Goal: Browse casually

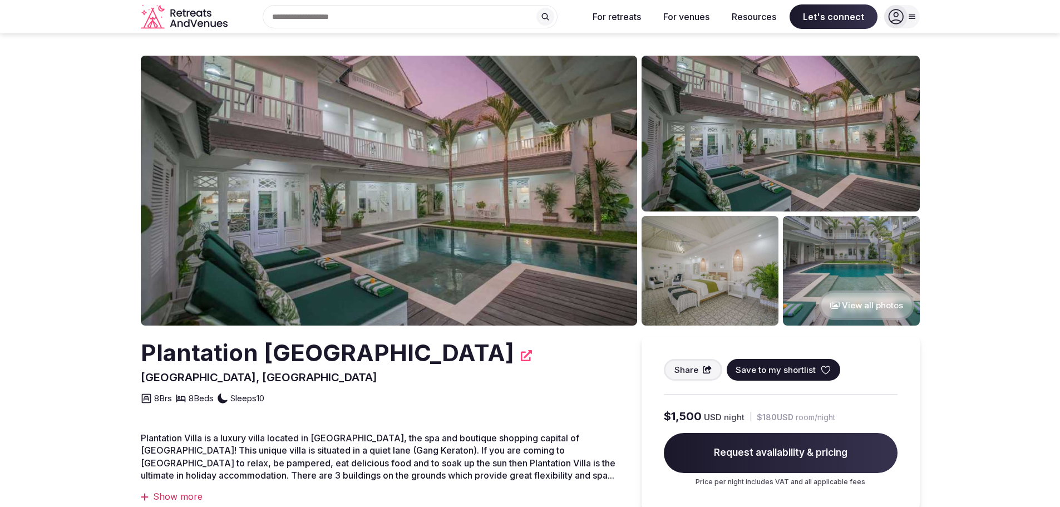
click at [393, 234] on img at bounding box center [389, 191] width 496 height 270
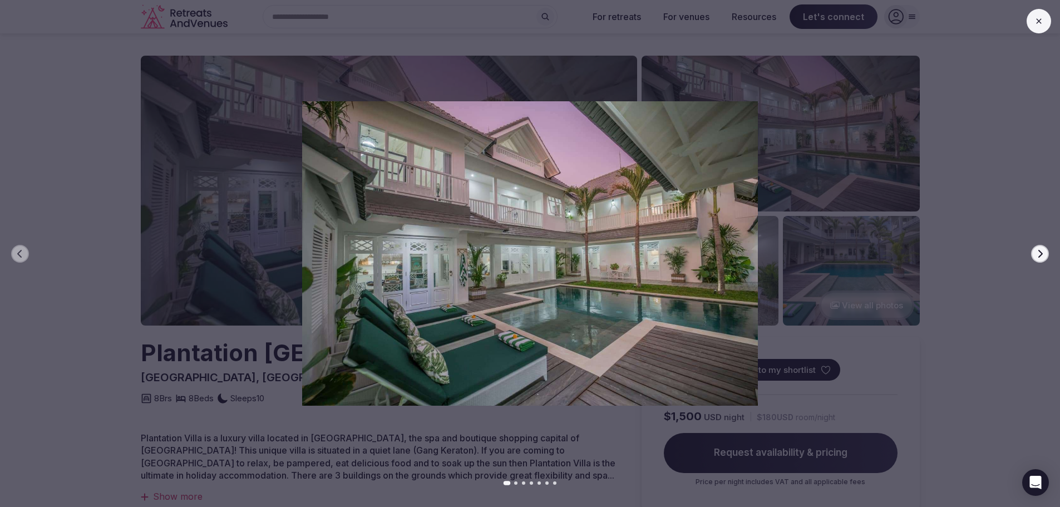
click at [1038, 251] on icon "button" at bounding box center [1039, 253] width 9 height 9
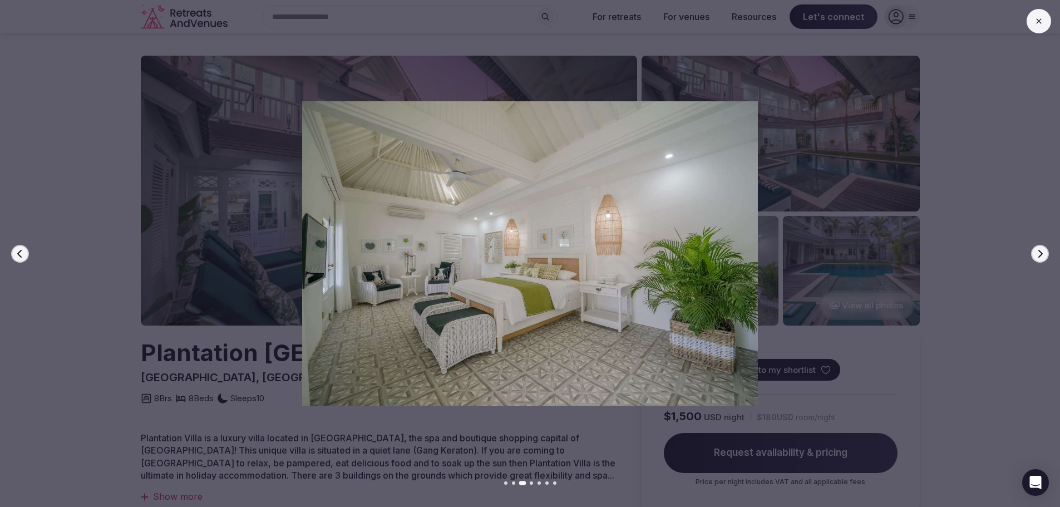
click at [1038, 251] on icon "button" at bounding box center [1039, 253] width 9 height 9
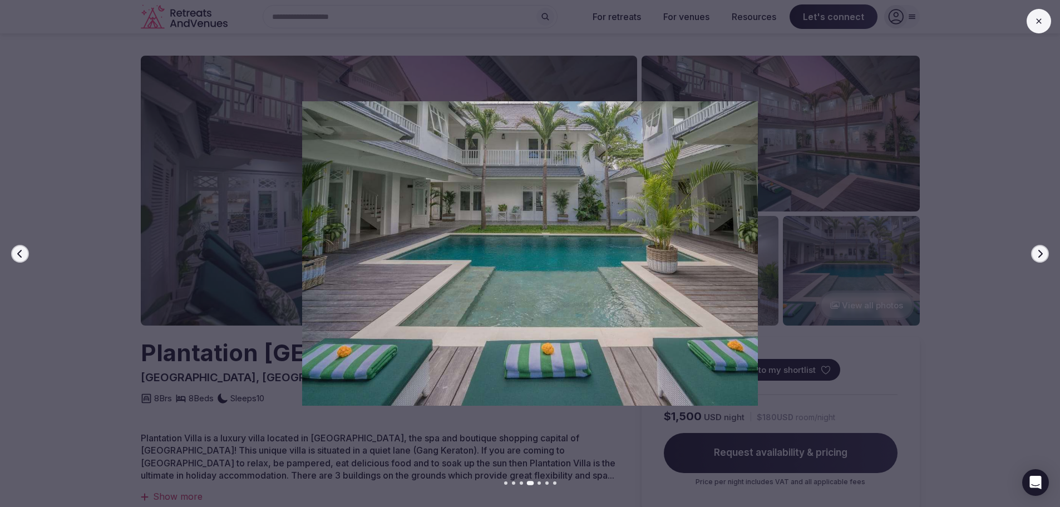
click at [1038, 251] on icon "button" at bounding box center [1039, 253] width 9 height 9
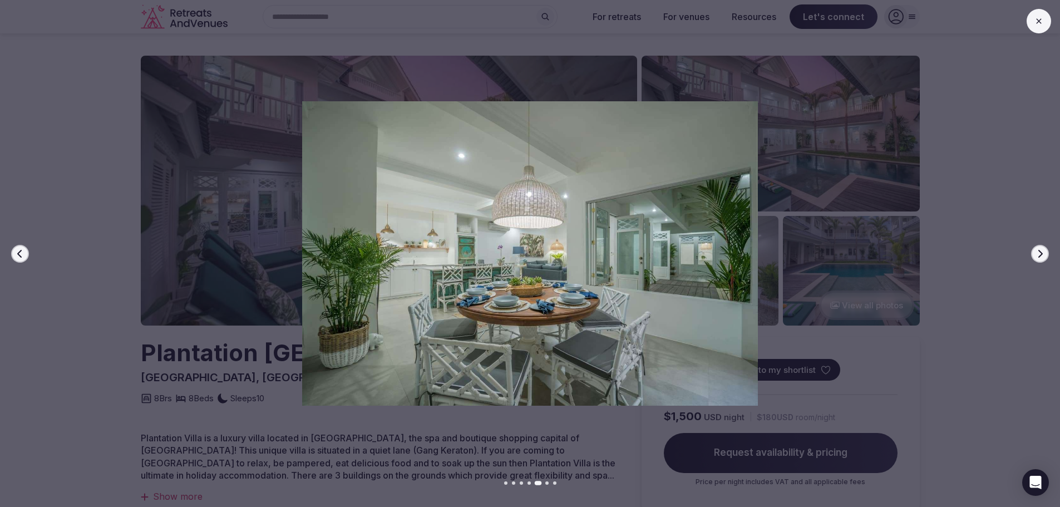
click at [1038, 251] on icon "button" at bounding box center [1039, 253] width 9 height 9
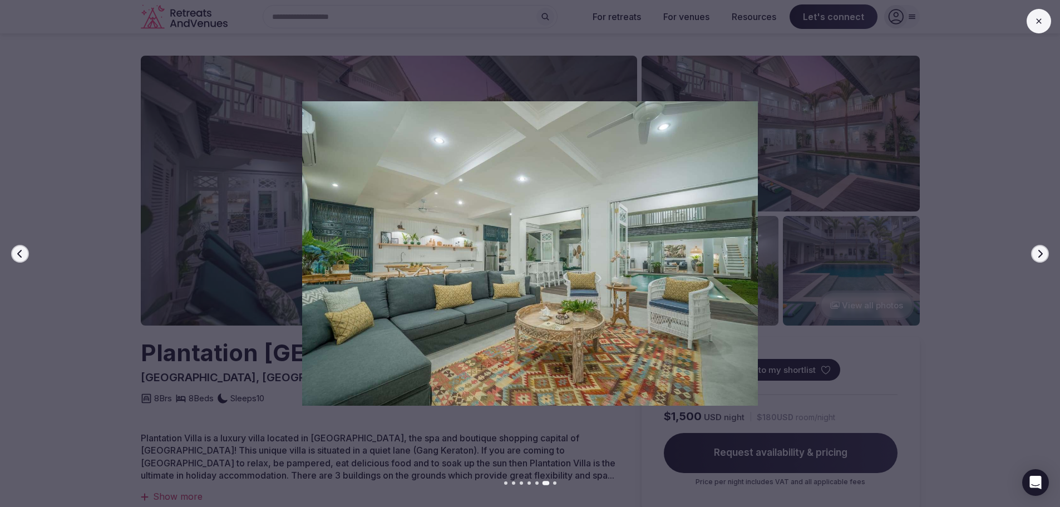
click at [1038, 251] on icon "button" at bounding box center [1039, 253] width 9 height 9
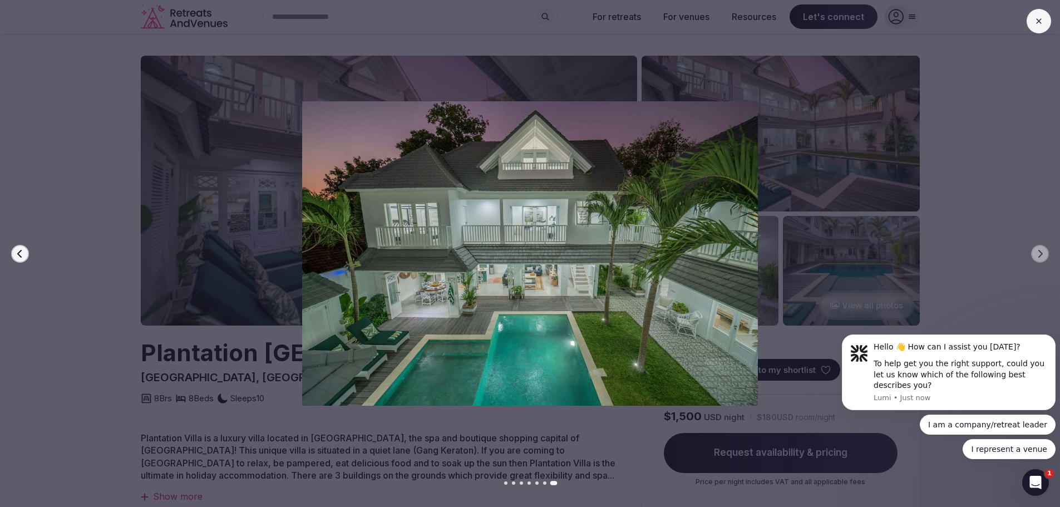
click at [1031, 246] on div at bounding box center [525, 253] width 1068 height 304
click at [1040, 16] on button at bounding box center [1038, 21] width 24 height 24
